Goal: Find specific page/section: Find specific page/section

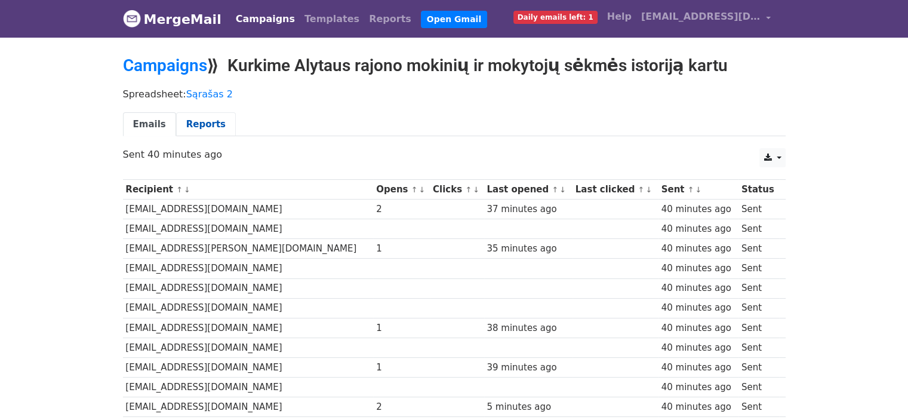
click at [194, 126] on link "Reports" at bounding box center [206, 124] width 60 height 24
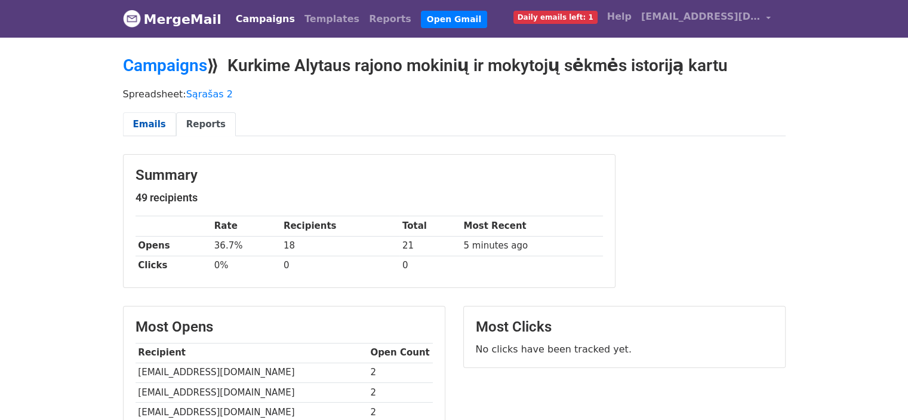
click at [150, 116] on link "Emails" at bounding box center [149, 124] width 53 height 24
